Goal: Task Accomplishment & Management: Use online tool/utility

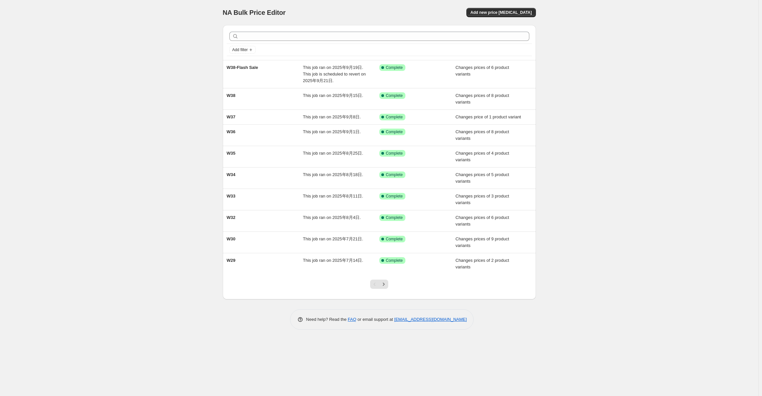
click at [373, 9] on div "NA Bulk Price Editor" at bounding box center [298, 12] width 151 height 9
click at [286, 29] on div at bounding box center [379, 36] width 305 height 14
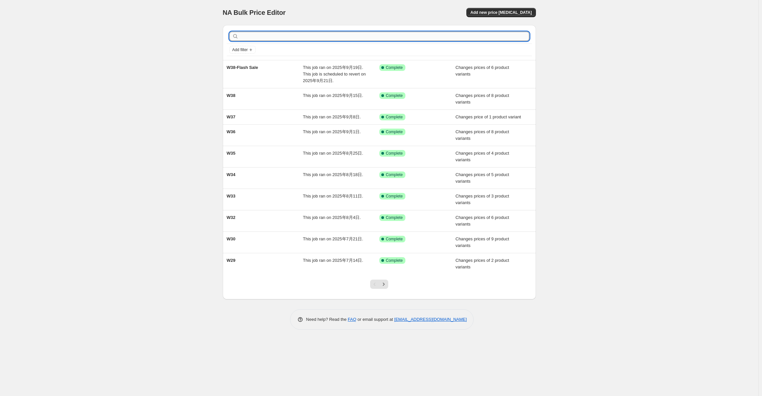
click at [286, 33] on input "text" at bounding box center [384, 36] width 289 height 9
type input "W39"
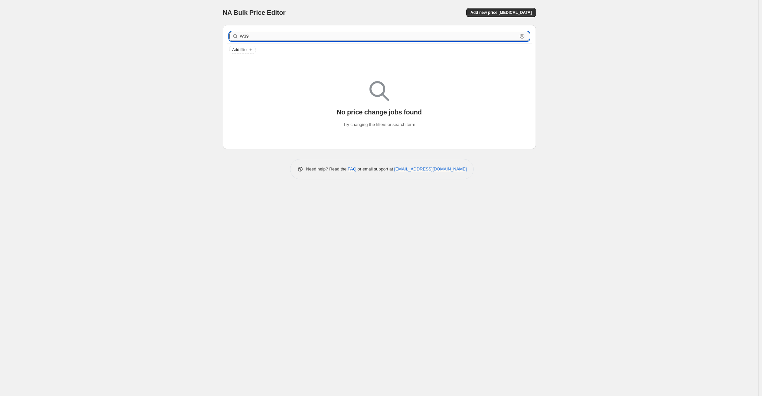
click at [279, 36] on input "W39" at bounding box center [378, 36] width 277 height 9
click at [519, 16] on button "Add new price [MEDICAL_DATA]" at bounding box center [500, 12] width 69 height 9
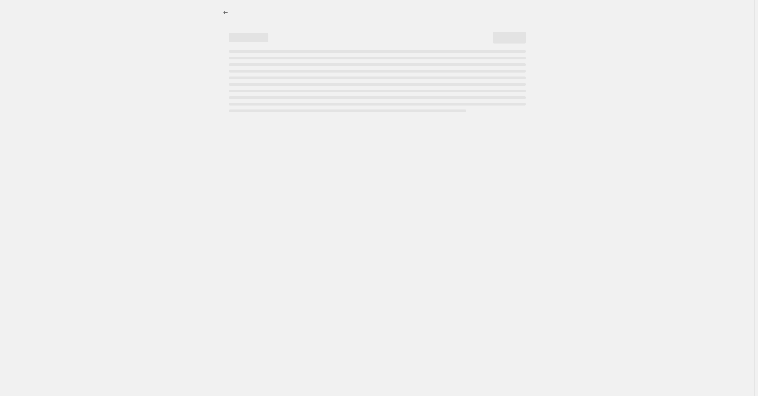
select select "percentage"
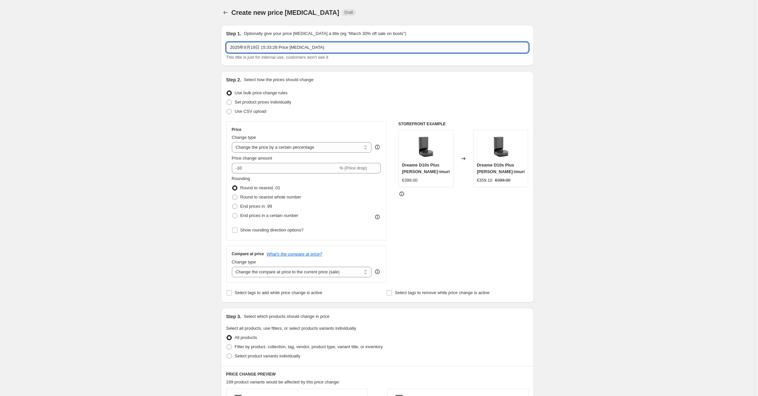
click at [345, 43] on input "2025年9月19日 15:33:28 Price [MEDICAL_DATA]" at bounding box center [377, 47] width 302 height 11
click at [345, 43] on input "2025年9月19日 15:33:28 Price change job" at bounding box center [377, 47] width 302 height 11
type input "W39"
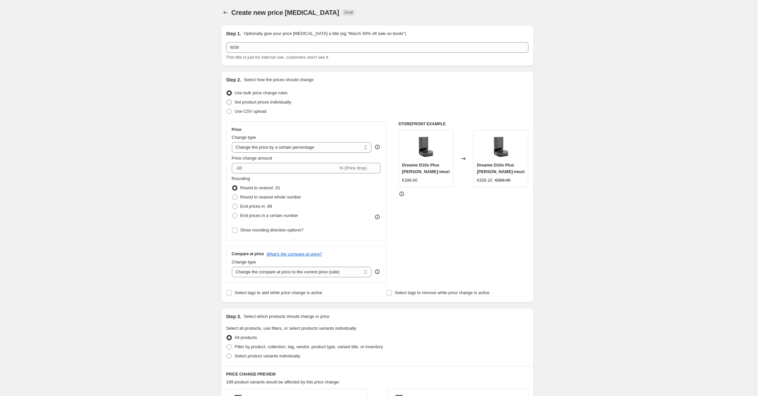
click at [286, 101] on span "Set product prices individually" at bounding box center [263, 102] width 57 height 5
click at [227, 100] on input "Set product prices individually" at bounding box center [227, 100] width 0 height 0
radio input "true"
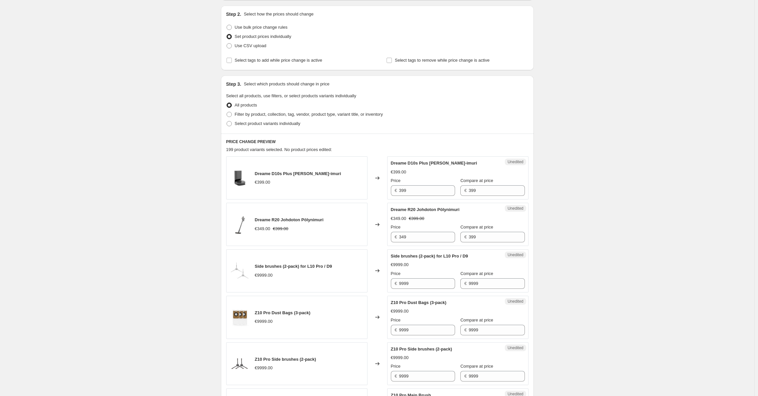
scroll to position [66, 0]
click at [295, 113] on span "Filter by product, collection, tag, vendor, product type, variant title, or inv…" at bounding box center [309, 113] width 148 height 5
click at [227, 112] on input "Filter by product, collection, tag, vendor, product type, variant title, or inv…" at bounding box center [227, 111] width 0 height 0
radio input "true"
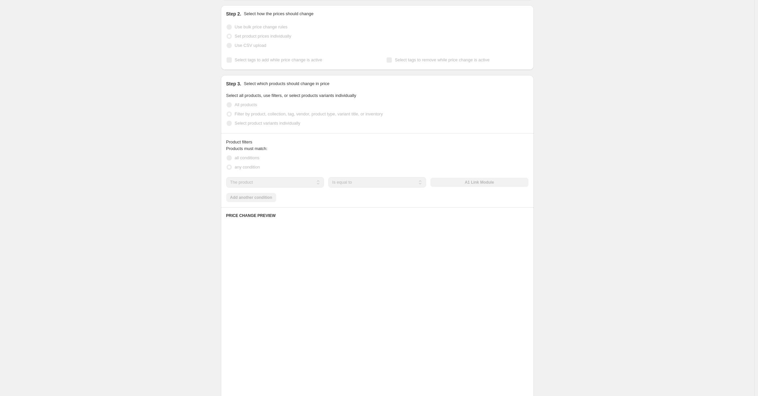
click at [272, 125] on span "Select product variants individually" at bounding box center [268, 123] width 66 height 5
click at [275, 124] on span "Select product variants individually" at bounding box center [268, 123] width 66 height 5
click at [227, 121] on input "Select product variants individually" at bounding box center [227, 121] width 0 height 0
radio input "true"
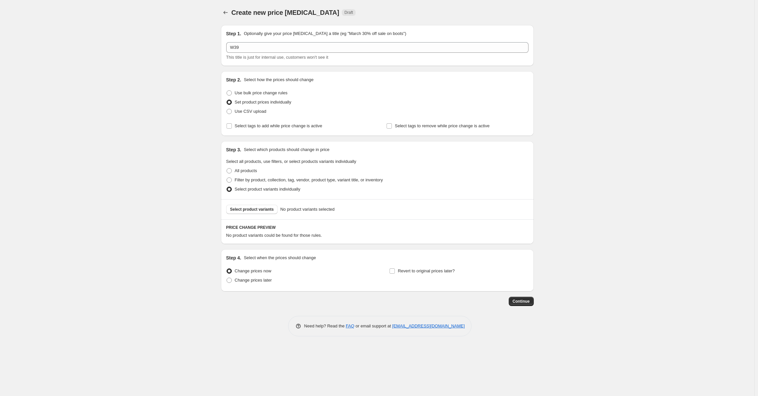
scroll to position [0, 0]
click at [254, 210] on span "Select product variants" at bounding box center [254, 209] width 44 height 5
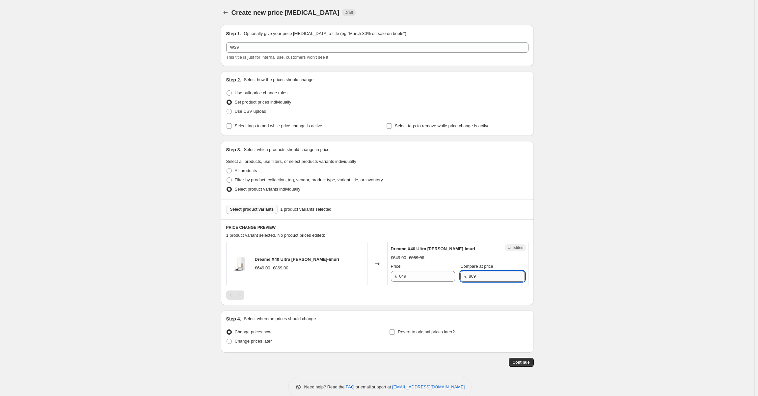
click at [481, 278] on input "869" at bounding box center [497, 276] width 56 height 11
click at [424, 277] on input "649" at bounding box center [427, 276] width 56 height 11
paste input "86"
type input "869"
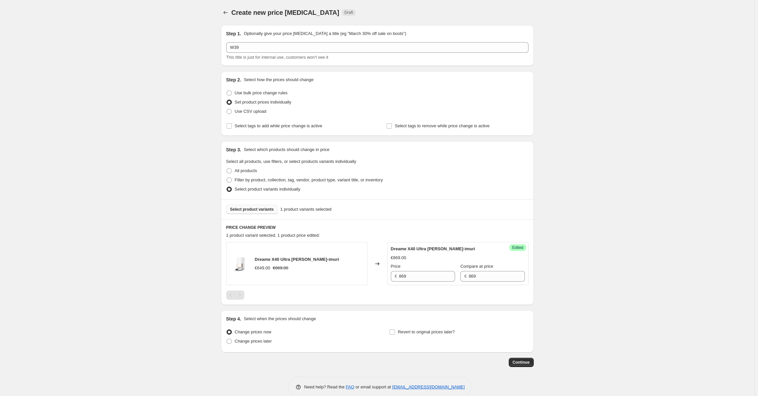
click at [258, 207] on button "Select product variants" at bounding box center [252, 209] width 52 height 9
click at [255, 341] on span "Change prices later" at bounding box center [253, 340] width 37 height 5
click at [227, 339] on input "Change prices later" at bounding box center [227, 338] width 0 height 0
radio input "true"
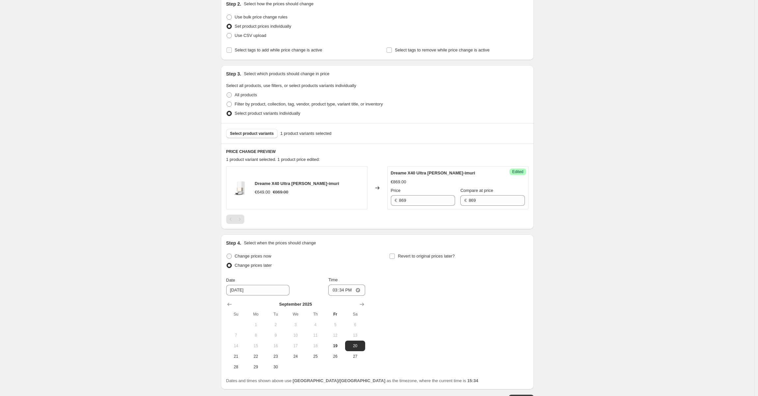
scroll to position [124, 0]
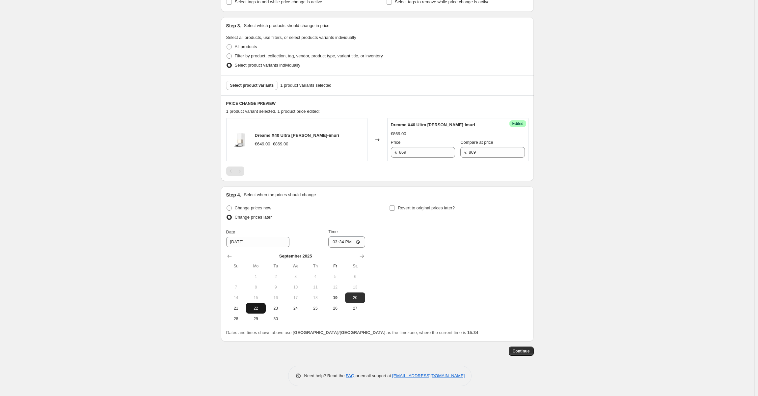
click at [254, 307] on span "22" at bounding box center [256, 307] width 14 height 5
type input "9/22/2025"
click at [472, 276] on div "Change prices now Change prices later Date 9/22/2025 Time 15:34 September 2025 …" at bounding box center [377, 263] width 302 height 121
click at [345, 243] on input "15:34" at bounding box center [347, 241] width 37 height 11
type input "07:00"
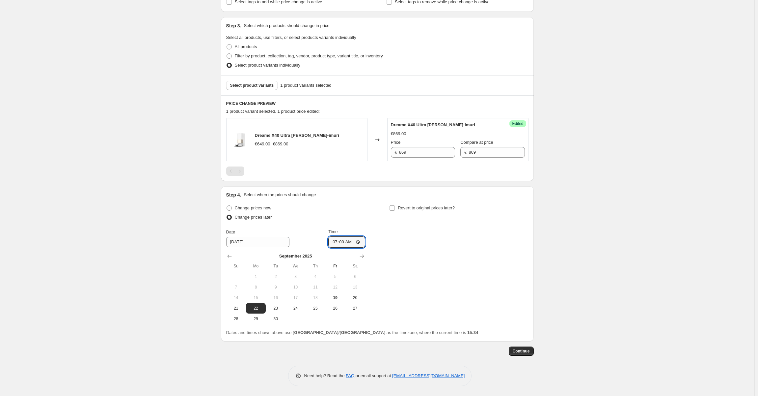
click at [436, 247] on div "Change prices now Change prices later Date 9/22/2025 Time 07:00 September 2025 …" at bounding box center [377, 263] width 302 height 121
click at [248, 85] on span "Select product variants" at bounding box center [252, 85] width 44 height 5
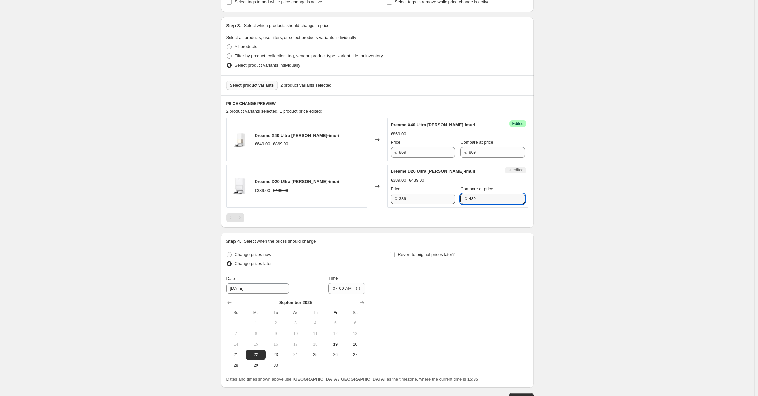
drag, startPoint x: 454, startPoint y: 200, endPoint x: 404, endPoint y: 198, distance: 50.8
click at [405, 198] on div "Price € 389 Compare at price € 439" at bounding box center [458, 195] width 134 height 18
click at [411, 199] on input "389" at bounding box center [427, 198] width 56 height 11
paste input "43"
type input "439"
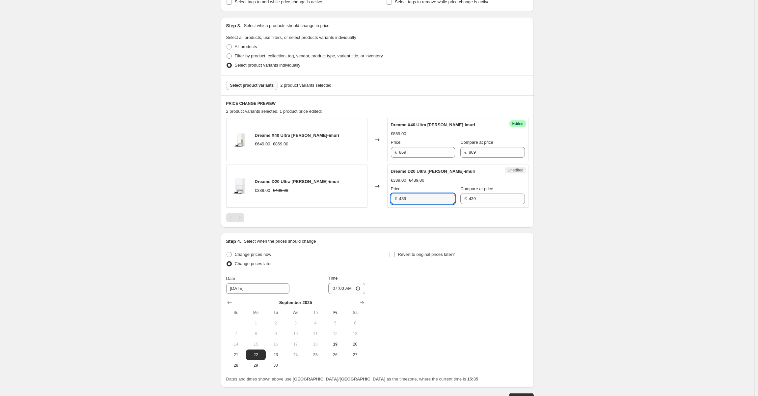
click at [425, 186] on div "Price" at bounding box center [423, 189] width 64 height 7
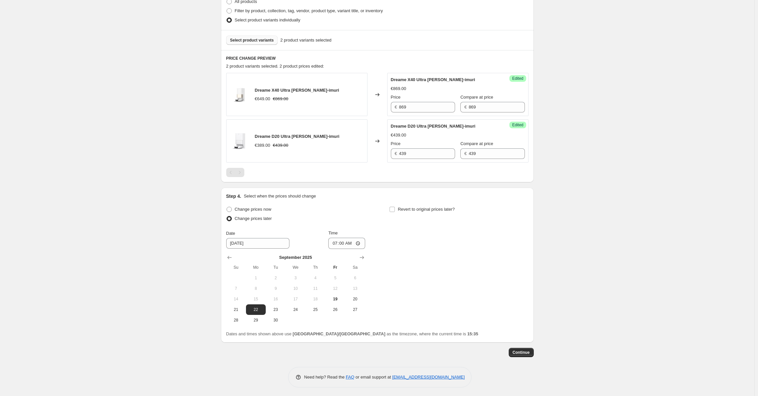
scroll to position [170, 0]
click at [530, 353] on span "Continue" at bounding box center [521, 350] width 17 height 5
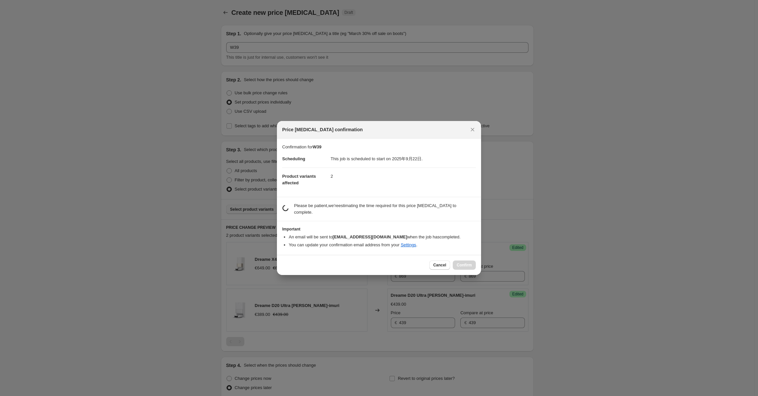
scroll to position [0, 0]
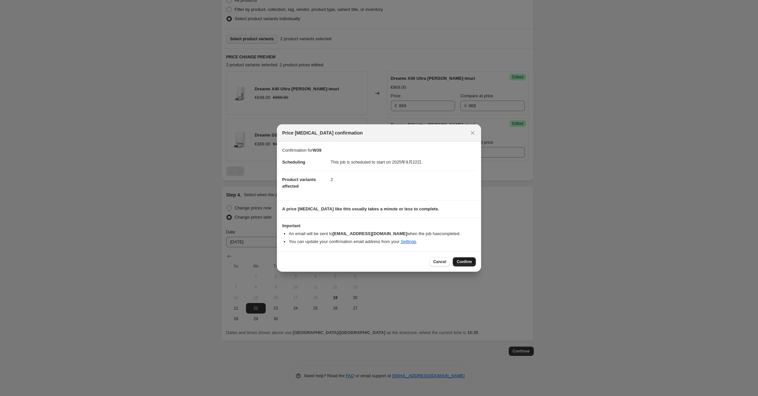
click at [457, 258] on button "Confirm" at bounding box center [464, 261] width 23 height 9
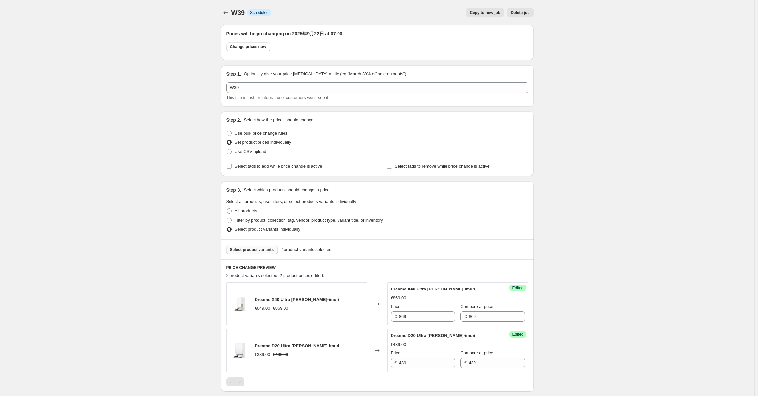
scroll to position [170, 0]
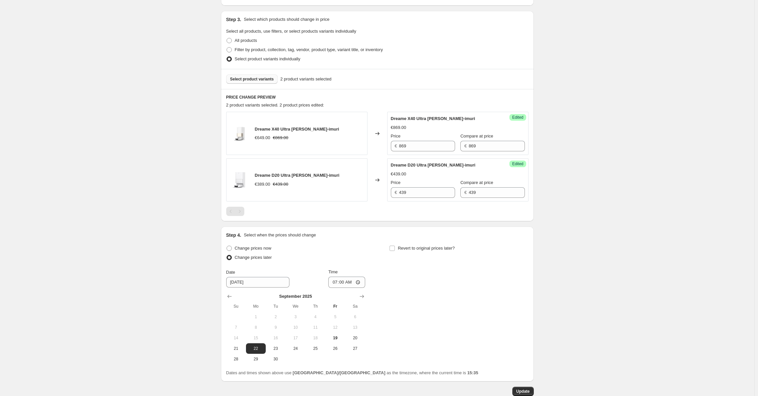
click at [567, 184] on div "W39. This page is ready W39 Info Scheduled Copy to new job Delete job More acti…" at bounding box center [377, 133] width 755 height 606
